Goal: Book appointment/travel/reservation

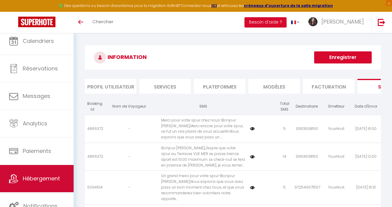
click at [45, 179] on span "Hébergement" at bounding box center [41, 179] width 37 height 8
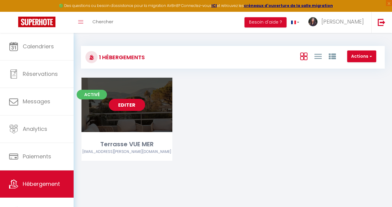
click at [152, 124] on div "Editer" at bounding box center [126, 105] width 91 height 54
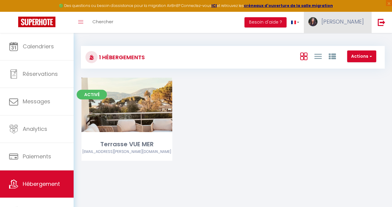
click at [349, 20] on span "[PERSON_NAME]" at bounding box center [342, 22] width 42 height 8
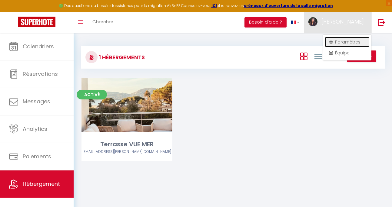
click at [348, 42] on link "Paramètres" at bounding box center [346, 42] width 45 height 10
select select "fr"
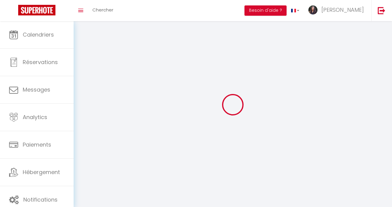
type input "Claudie"
type input "BENHAMOU"
type input "0685385694"
type input "1 Boulevard Paul Cambon"
type input "59240"
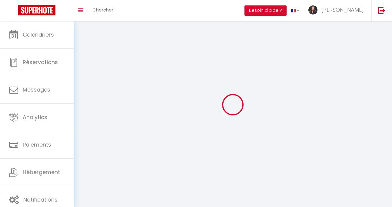
type input "Dunkerque"
type input "jqqYp2mmvvXdP044eXI7RClAA"
type input "Ck2AOUrEf38UZDCqrT3JXzBDm"
select select "28"
select select "fr"
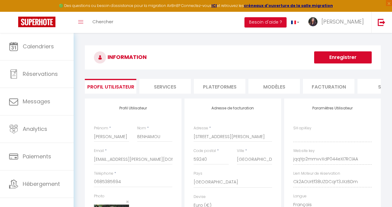
type input "jqqYp2mmvvXdP044eXI7RClAA"
type input "Ck2AOUrEf38UZDCqrT3JXzBDm"
type input "https://app.superhote.com/#/get-available-rentals/Ck2AOUrEf38UZDCqrT3JXzBDm"
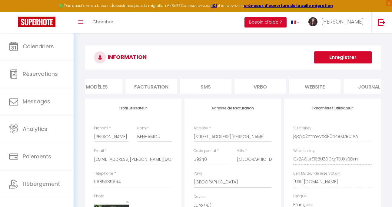
scroll to position [0, 195]
click at [291, 88] on li "website" at bounding box center [297, 86] width 51 height 15
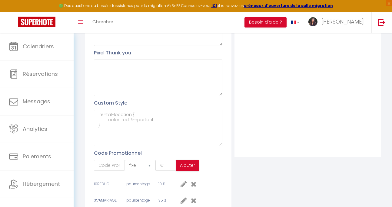
scroll to position [223, 0]
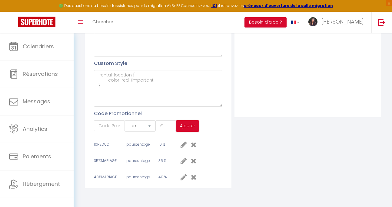
click at [184, 160] on icon at bounding box center [183, 160] width 6 height 7
select select "percent"
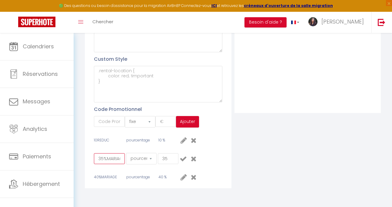
click at [100, 163] on input "35%MARIAGE" at bounding box center [109, 158] width 31 height 11
type input "45%MARIAGE"
click at [165, 163] on input "35" at bounding box center [168, 158] width 21 height 11
type input "45"
click at [186, 126] on button "Ajouter" at bounding box center [187, 122] width 23 height 12
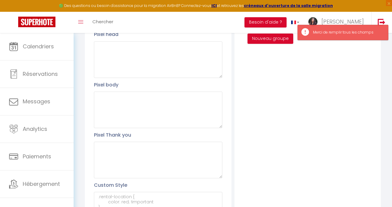
scroll to position [228, 0]
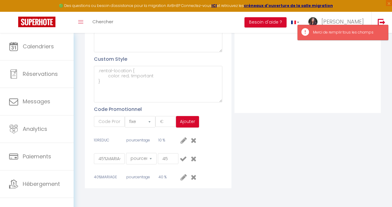
click at [218, 147] on div "Profil Utilisateur Pixel head Pixel body Pixel Thank you Custom Style Code Prom…" at bounding box center [158, 32] width 146 height 311
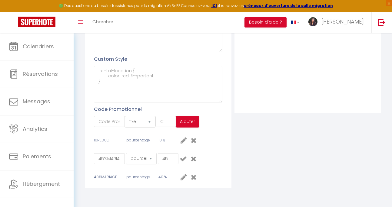
click at [183, 159] on icon at bounding box center [182, 158] width 7 height 7
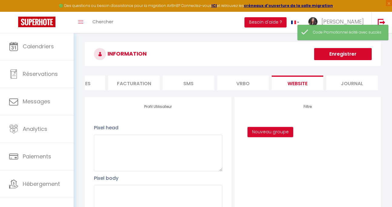
scroll to position [0, 0]
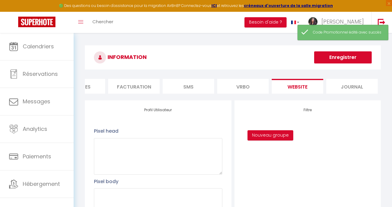
click at [349, 58] on button "Enregistrer" at bounding box center [343, 57] width 58 height 12
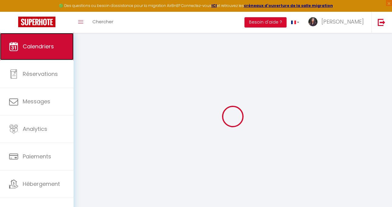
click at [41, 48] on span "Calendriers" at bounding box center [38, 47] width 31 height 8
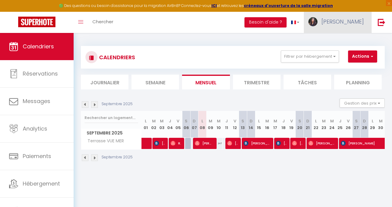
click at [351, 24] on span "Claudie" at bounding box center [342, 22] width 42 height 8
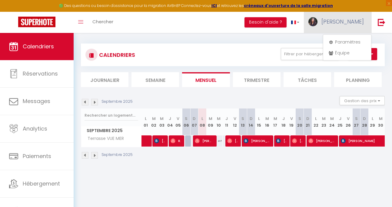
scroll to position [3, 0]
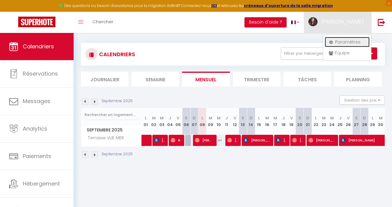
click at [345, 43] on link "Paramètres" at bounding box center [346, 42] width 45 height 10
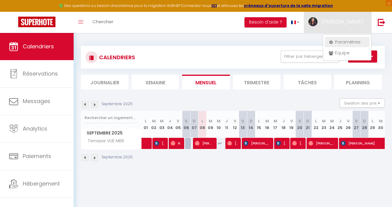
select select "28"
select select "fr"
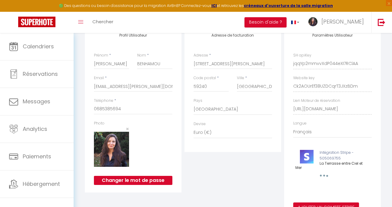
scroll to position [0, 96]
drag, startPoint x: 292, startPoint y: 114, endPoint x: 383, endPoint y: 116, distance: 90.5
click at [383, 116] on div "INFORMATION Enregistrer Profil Utilisateur Services Plateformes MODÈLES Factura…" at bounding box center [233, 97] width 304 height 250
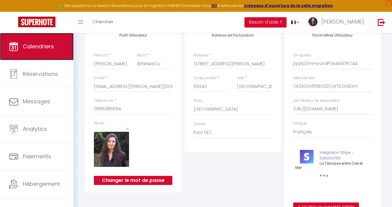
click at [29, 55] on link "Calendriers" at bounding box center [37, 46] width 74 height 27
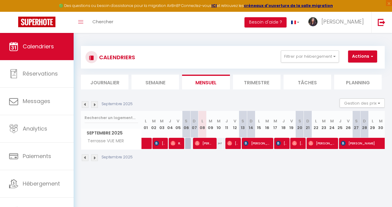
click at [96, 104] on img at bounding box center [94, 104] width 7 height 7
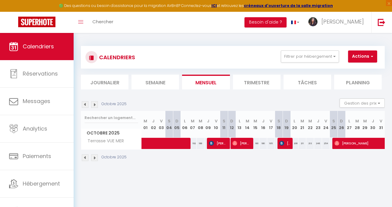
click at [96, 104] on img at bounding box center [94, 104] width 7 height 7
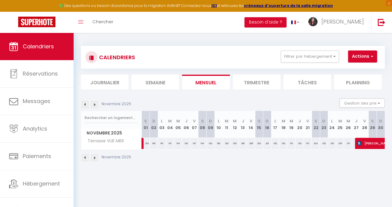
click at [96, 104] on img at bounding box center [94, 104] width 7 height 7
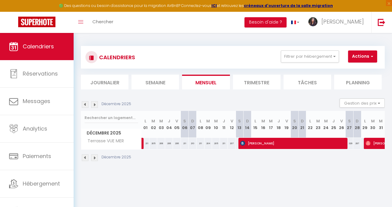
click at [96, 104] on img at bounding box center [94, 104] width 7 height 7
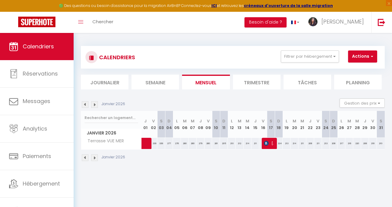
click at [96, 104] on img at bounding box center [94, 104] width 7 height 7
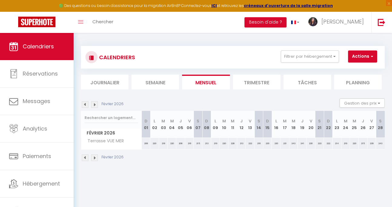
click at [96, 104] on img at bounding box center [94, 104] width 7 height 7
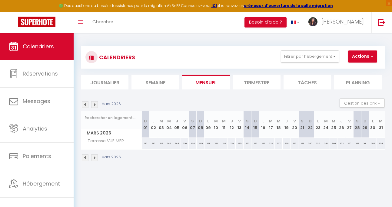
click at [96, 104] on img at bounding box center [94, 104] width 7 height 7
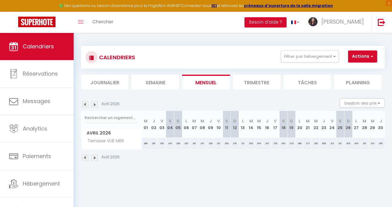
click at [96, 104] on img at bounding box center [94, 104] width 7 height 7
select select
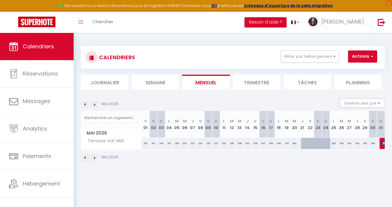
click at [301, 142] on div at bounding box center [305, 144] width 8 height 12
type input "435"
select select "1"
type input "[DATE]"
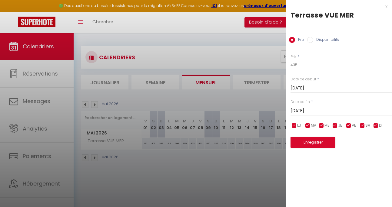
scroll to position [0, 0]
click at [303, 111] on input "[DATE]" at bounding box center [340, 111] width 101 height 8
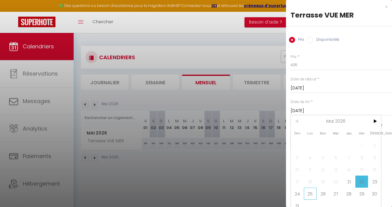
click at [309, 194] on span "25" at bounding box center [310, 194] width 13 height 12
type input "[DATE]"
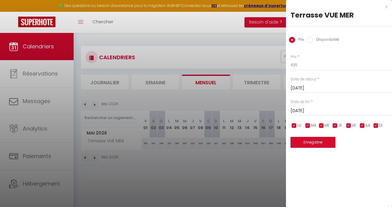
click at [314, 41] on label "Disponibilité" at bounding box center [326, 40] width 26 height 7
click at [313, 41] on input "Disponibilité" at bounding box center [310, 40] width 6 height 6
radio input "true"
radio input "false"
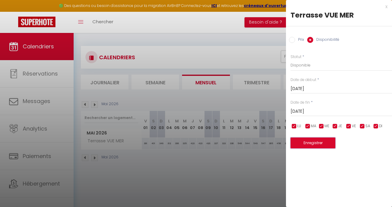
click at [311, 144] on button "Enregistrer" at bounding box center [312, 143] width 45 height 11
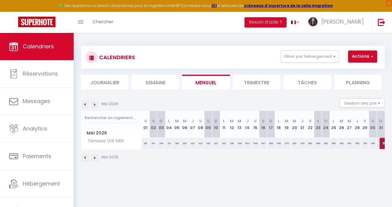
click at [299, 132] on th "J 21" at bounding box center [302, 124] width 8 height 27
click at [298, 145] on div "435" at bounding box center [302, 143] width 8 height 11
select select "1"
type input "[DATE]"
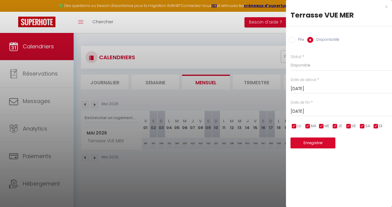
click at [302, 112] on input "[DATE]" at bounding box center [340, 112] width 101 height 8
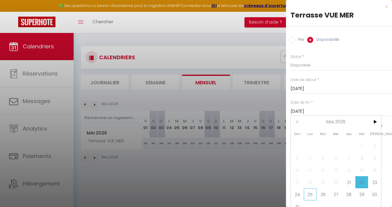
click at [311, 196] on span "25" at bounding box center [310, 195] width 13 height 12
type input "[DATE]"
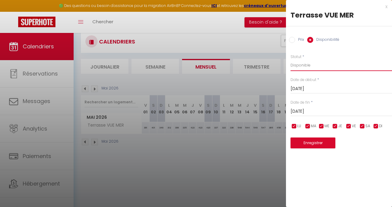
scroll to position [33, 0]
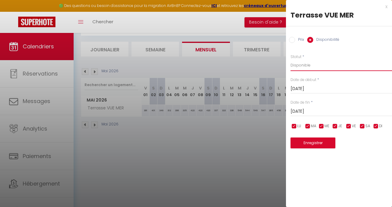
click at [304, 64] on select "Disponible Indisponible" at bounding box center [340, 66] width 101 height 12
click at [301, 66] on select "Disponible Indisponible" at bounding box center [340, 66] width 101 height 12
select select "0"
click at [290, 60] on select "Disponible Indisponible" at bounding box center [340, 66] width 101 height 12
click at [317, 142] on button "Enregistrer" at bounding box center [312, 143] width 45 height 11
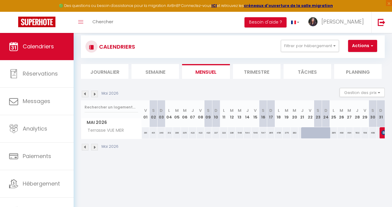
scroll to position [0, 0]
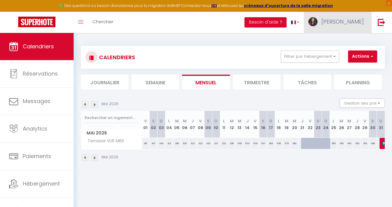
click at [361, 23] on span "Claudie" at bounding box center [342, 22] width 42 height 8
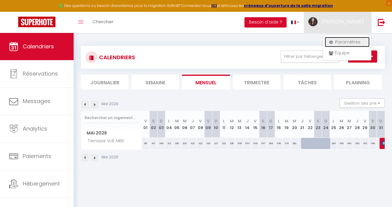
click at [347, 40] on link "Paramètres" at bounding box center [346, 42] width 45 height 10
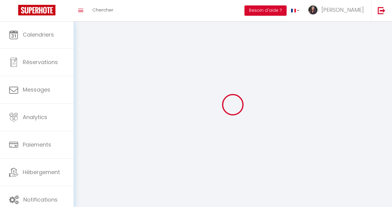
type input "Claudie"
type input "BENHAMOU"
type input "0685385694"
type input "1 Boulevard Paul Cambon"
type input "59240"
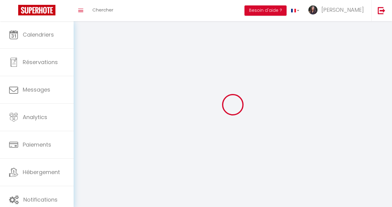
type input "Dunkerque"
type input "jqqYp2mmvvXdP044eXI7RClAA"
type input "Ck2AOUrEf38UZDCqrT3JXzBDm"
type input "jqqYp2mmvvXdP044eXI7RClAA"
type input "Ck2AOUrEf38UZDCqrT3JXzBDm"
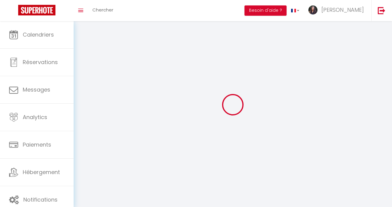
type input "https://app.superhote.com/#/get-available-rentals/Ck2AOUrEf38UZDCqrT3JXzBDm"
select select "1"
select select "28"
select select "fr"
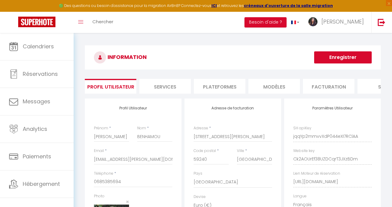
drag, startPoint x: 349, startPoint y: 90, endPoint x: 219, endPoint y: 91, distance: 130.2
click at [218, 91] on ul "Profil Utilisateur Services Plateformes MODÈLES Facturation SMS Vrbo website Jo…" at bounding box center [233, 86] width 296 height 15
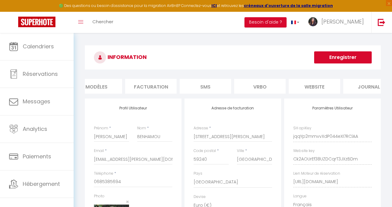
scroll to position [0, 195]
click at [301, 88] on li "website" at bounding box center [297, 86] width 51 height 15
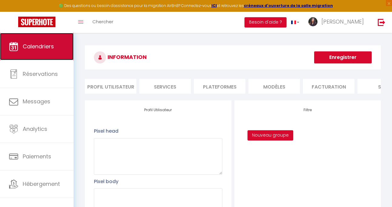
click at [41, 52] on link "Calendriers" at bounding box center [37, 46] width 74 height 27
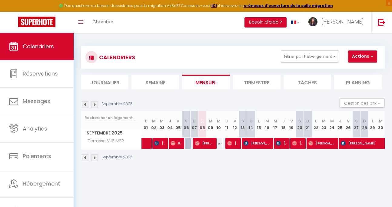
click at [96, 106] on img at bounding box center [94, 104] width 7 height 7
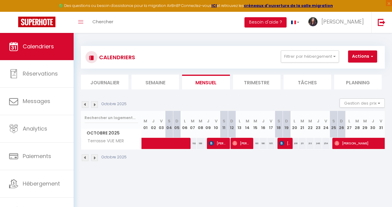
click at [96, 106] on img at bounding box center [94, 104] width 7 height 7
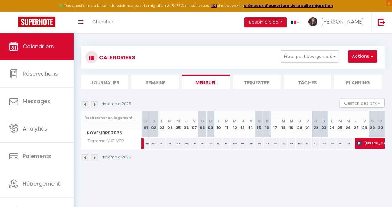
click at [96, 106] on img at bounding box center [94, 104] width 7 height 7
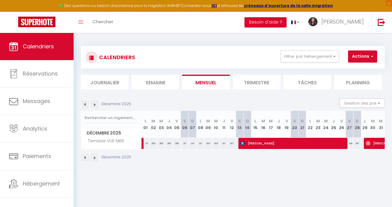
click at [96, 106] on img at bounding box center [94, 104] width 7 height 7
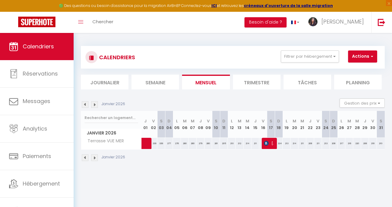
click at [96, 106] on img at bounding box center [94, 104] width 7 height 7
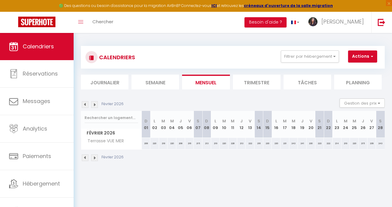
click at [96, 106] on img at bounding box center [94, 104] width 7 height 7
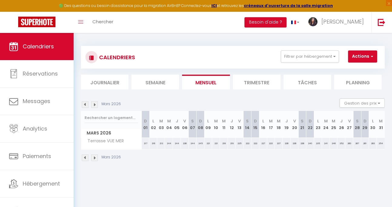
click at [96, 106] on img at bounding box center [94, 104] width 7 height 7
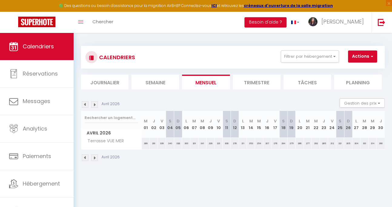
click at [96, 106] on img at bounding box center [94, 104] width 7 height 7
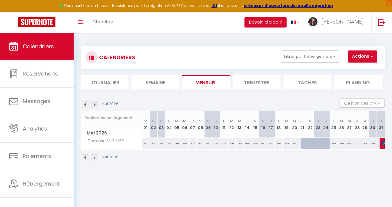
click at [95, 106] on img at bounding box center [94, 104] width 7 height 7
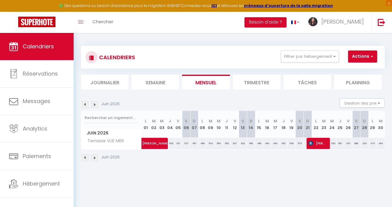
click at [84, 104] on img at bounding box center [85, 104] width 7 height 7
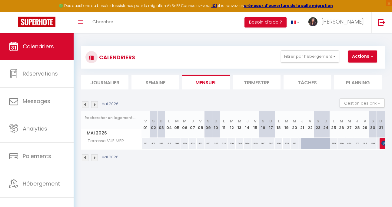
click at [86, 103] on img at bounding box center [85, 104] width 7 height 7
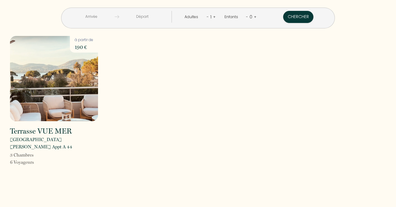
click at [109, 16] on input "text" at bounding box center [91, 17] width 46 height 12
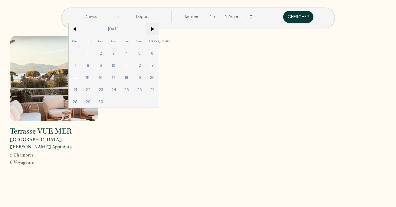
click at [159, 29] on span ">" at bounding box center [152, 29] width 13 height 12
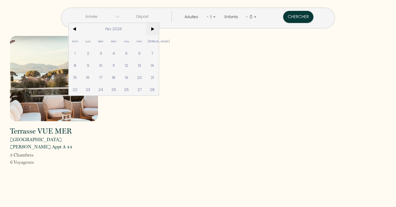
click at [159, 29] on span ">" at bounding box center [152, 29] width 13 height 12
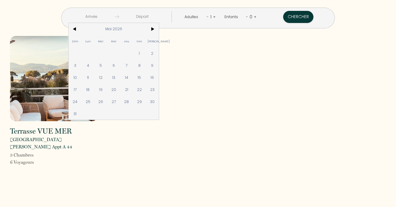
click at [133, 86] on span "21" at bounding box center [126, 90] width 13 height 12
type input "[DATE]"
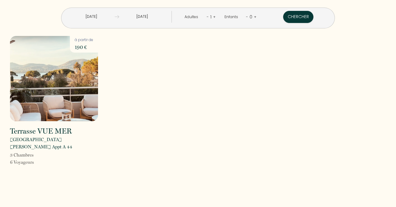
click at [146, 16] on input "[DATE]" at bounding box center [142, 17] width 46 height 12
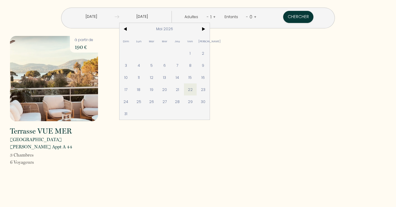
drag, startPoint x: 157, startPoint y: 100, endPoint x: 177, endPoint y: 76, distance: 31.4
click at [145, 100] on span "25" at bounding box center [138, 102] width 13 height 12
type input "[DATE]"
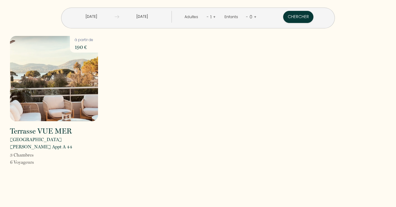
click at [213, 16] on link "+" at bounding box center [214, 17] width 3 height 6
click at [211, 16] on div "2" at bounding box center [210, 17] width 5 height 10
click at [213, 16] on link "+" at bounding box center [214, 17] width 3 height 6
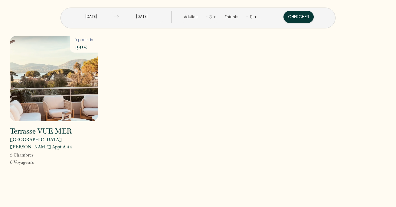
click at [213, 16] on link "+" at bounding box center [214, 17] width 3 height 6
click at [286, 18] on button "Chercher" at bounding box center [299, 17] width 30 height 12
click at [287, 15] on button "Chercher" at bounding box center [299, 17] width 30 height 12
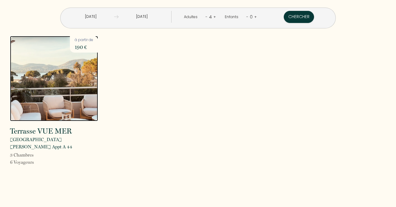
click at [63, 96] on img at bounding box center [54, 78] width 88 height 85
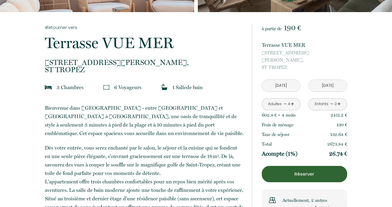
scroll to position [151, 0]
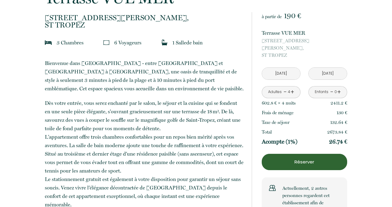
click at [300, 159] on p "Réserver" at bounding box center [304, 162] width 81 height 7
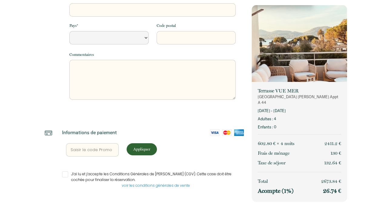
select select "Default select example"
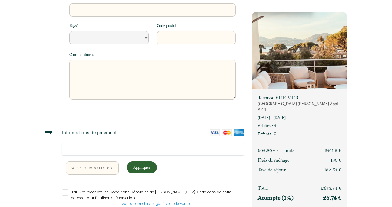
click at [78, 166] on input "text" at bounding box center [92, 168] width 53 height 13
type input "4"
select select "Default select example"
type input "45"
select select "Default select example"
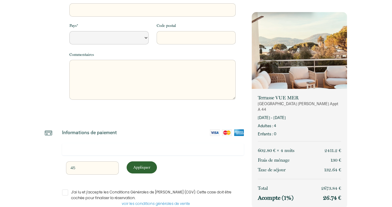
type input "45%"
select select "Default select example"
type input "45%M"
select select "Default select example"
type input "45%MA"
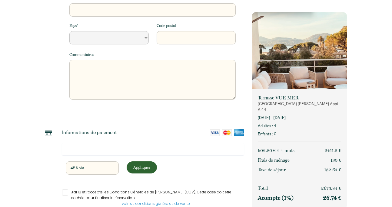
select select "Default select example"
type input "45%MAR"
select select "Default select example"
type input "45%MARI"
select select "Default select example"
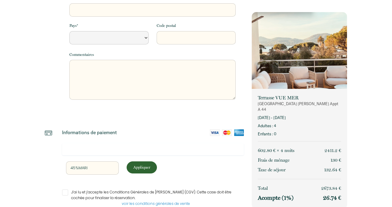
type input "45%[PERSON_NAME]"
select select "Default select example"
type input "45%MARIAG"
select select "Default select example"
type input "45%MARIAGE"
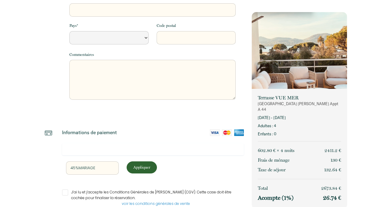
select select "Default select example"
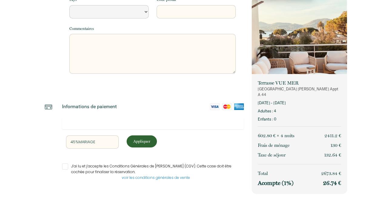
scroll to position [177, 0]
type input "45%MARIAGE"
click at [136, 142] on p "Appliquer" at bounding box center [142, 141] width 26 height 6
select select "Default select example"
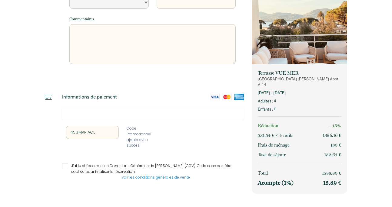
scroll to position [187, 0]
